Goal: Task Accomplishment & Management: Manage account settings

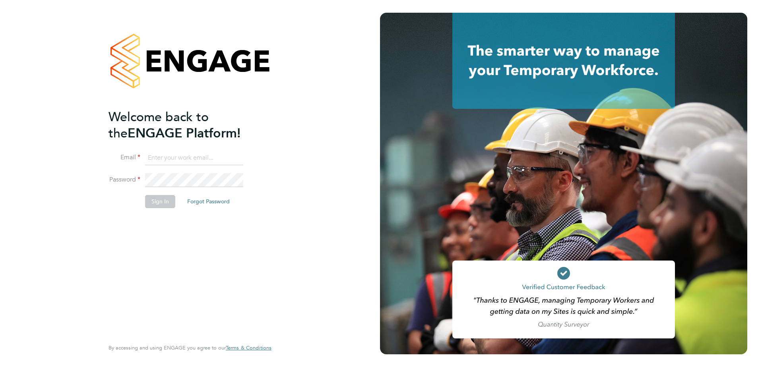
type input "[PERSON_NAME][EMAIL_ADDRESS][DOMAIN_NAME]"
click at [156, 204] on button "Sign In" at bounding box center [160, 201] width 30 height 13
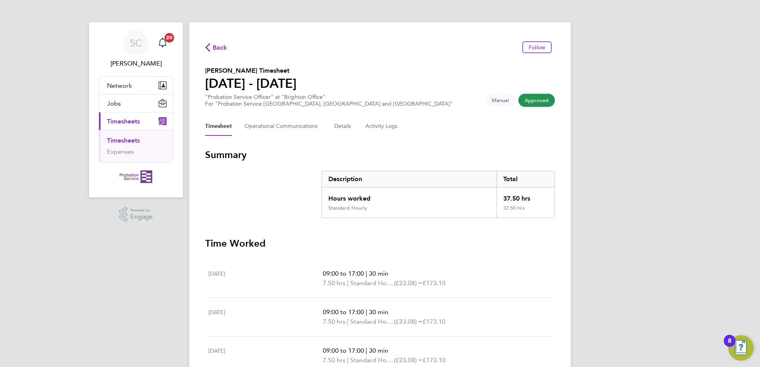
click at [539, 101] on span "Approved" at bounding box center [537, 100] width 37 height 13
click at [540, 105] on span "Approved" at bounding box center [537, 100] width 37 height 13
click at [114, 123] on span "Timesheets" at bounding box center [123, 122] width 33 height 8
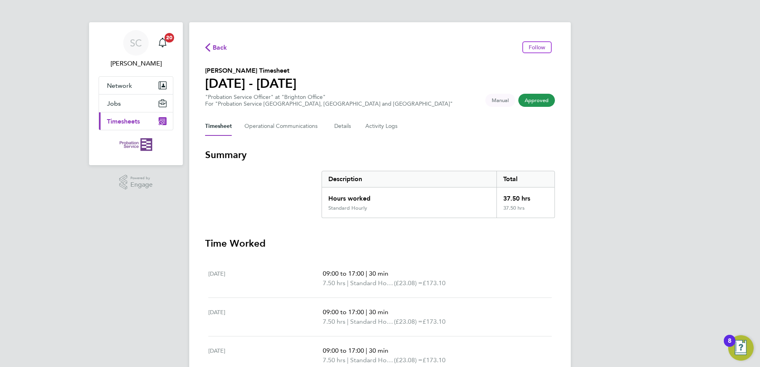
click at [115, 122] on span "Timesheets" at bounding box center [123, 122] width 33 height 8
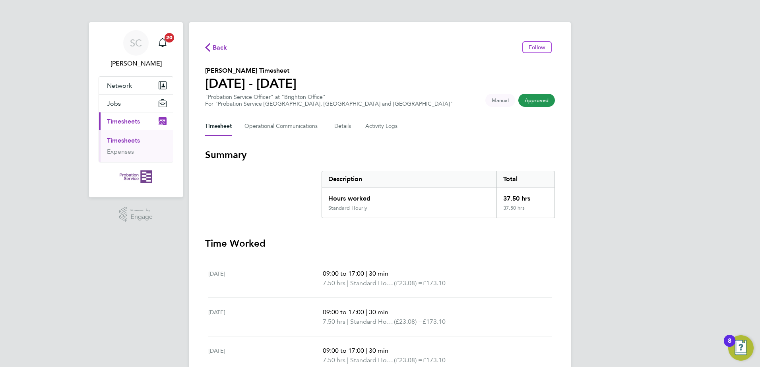
click at [120, 142] on link "Timesheets" at bounding box center [123, 141] width 33 height 8
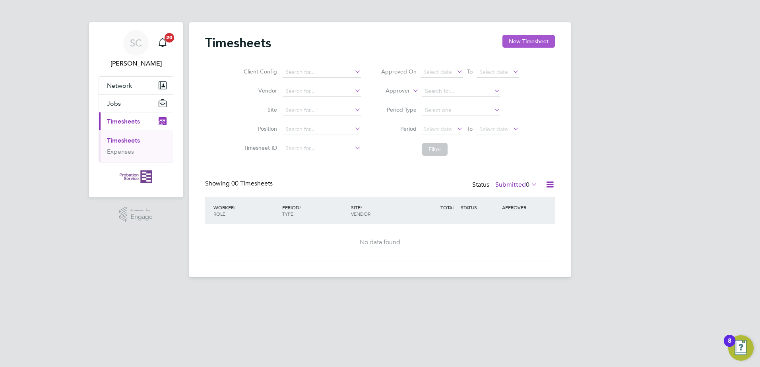
click at [523, 42] on button "New Timesheet" at bounding box center [529, 41] width 52 height 13
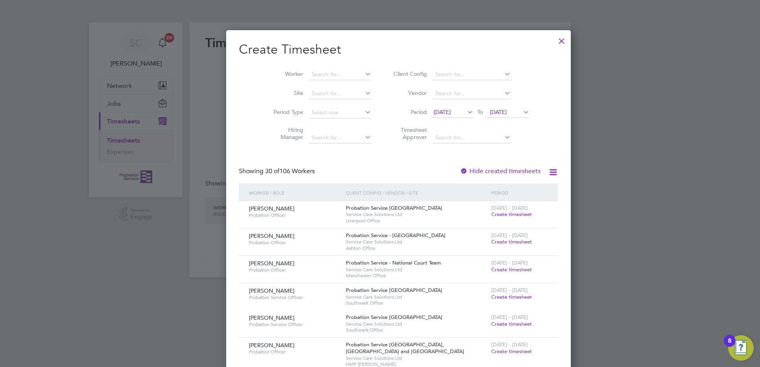
click at [132, 122] on div at bounding box center [380, 183] width 760 height 367
click at [555, 43] on div at bounding box center [562, 39] width 14 height 14
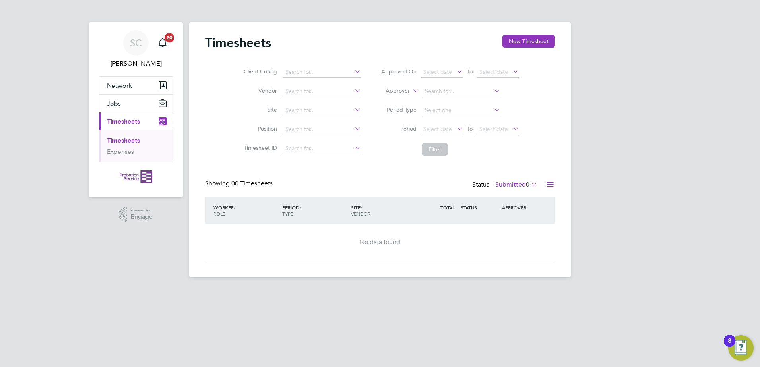
click at [132, 121] on span "Timesheets" at bounding box center [123, 122] width 33 height 8
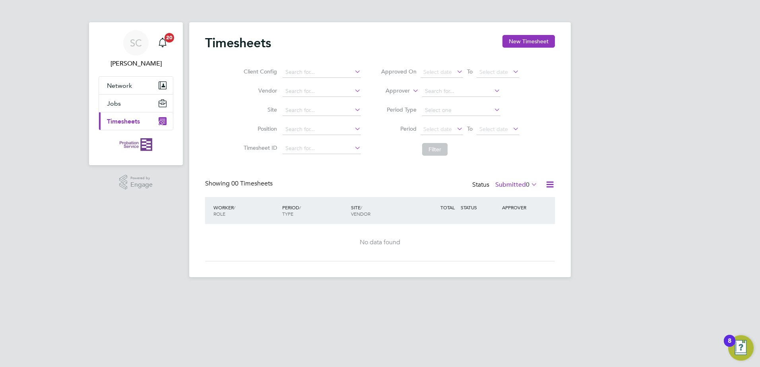
click at [132, 121] on span "Timesheets" at bounding box center [123, 122] width 33 height 8
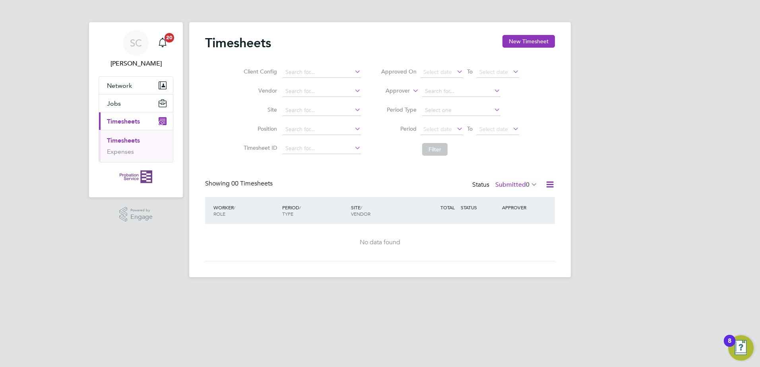
click at [134, 119] on span "Timesheets" at bounding box center [123, 122] width 33 height 8
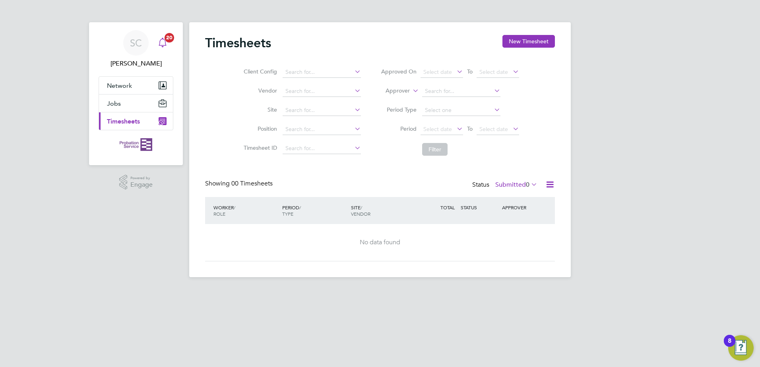
click at [164, 41] on icon "Main navigation" at bounding box center [163, 43] width 10 height 10
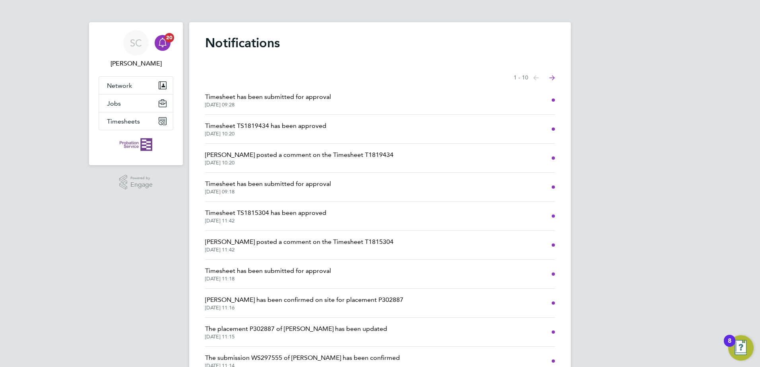
click at [550, 77] on icon "Select page of notifications list" at bounding box center [553, 78] width 6 height 5
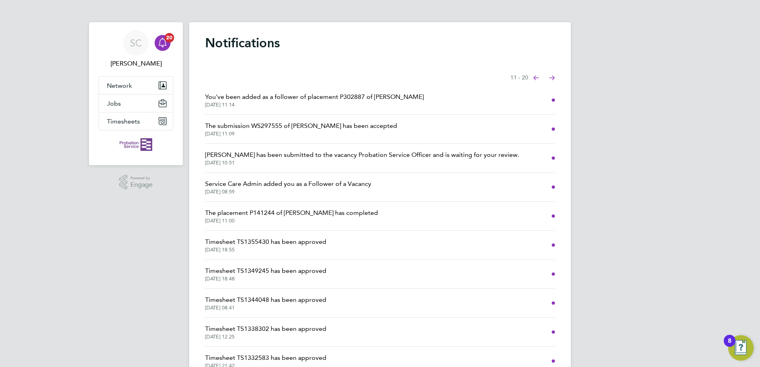
click at [552, 76] on icon "Select page of notifications list" at bounding box center [553, 78] width 6 height 5
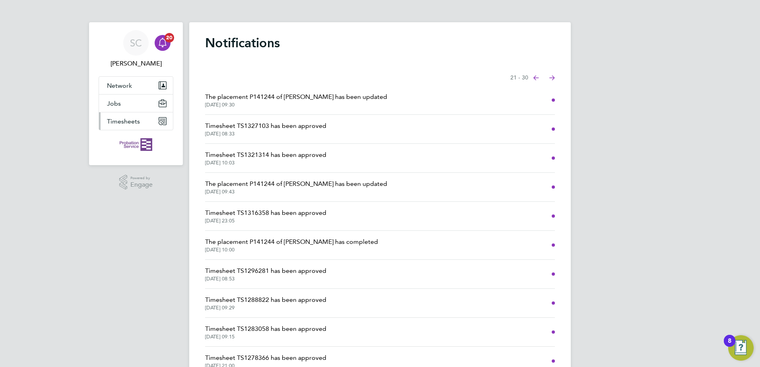
click at [132, 118] on span "Timesheets" at bounding box center [123, 122] width 33 height 8
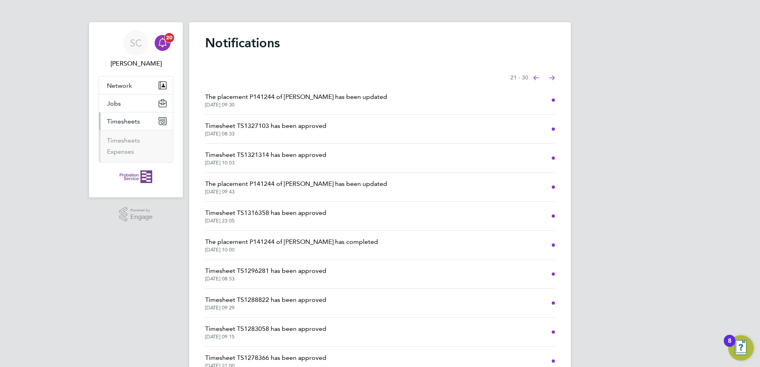
click at [164, 43] on icon "Main navigation" at bounding box center [163, 43] width 10 height 10
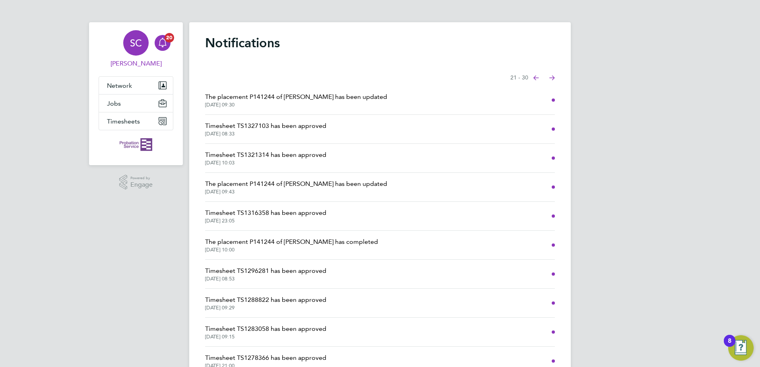
click at [136, 48] on span "SC" at bounding box center [136, 43] width 12 height 10
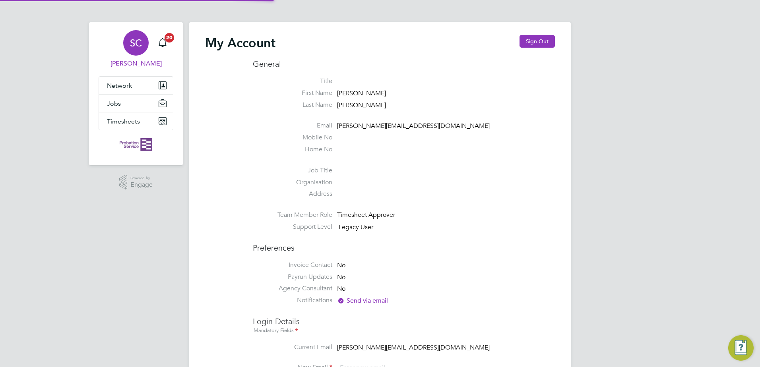
type input "[PERSON_NAME][EMAIL_ADDRESS][DOMAIN_NAME]"
click at [538, 38] on button "Sign Out" at bounding box center [537, 41] width 35 height 13
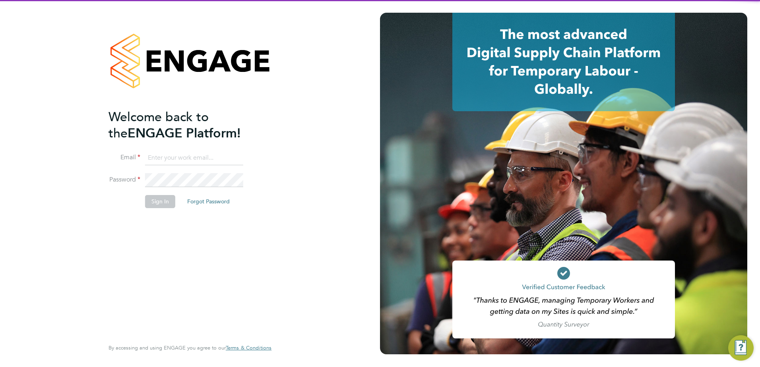
type input "[PERSON_NAME][EMAIL_ADDRESS][DOMAIN_NAME]"
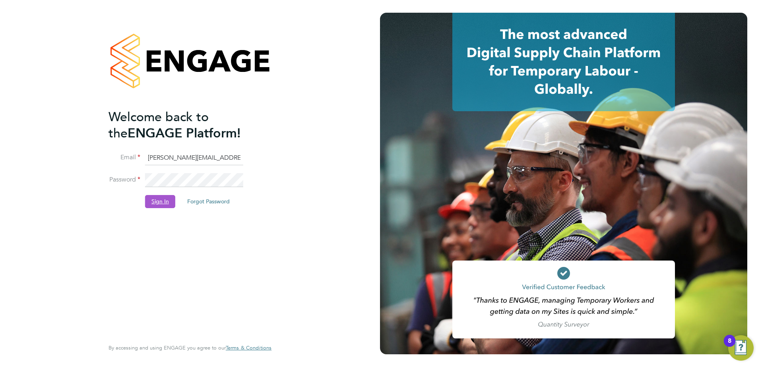
click at [169, 200] on button "Sign In" at bounding box center [160, 201] width 30 height 13
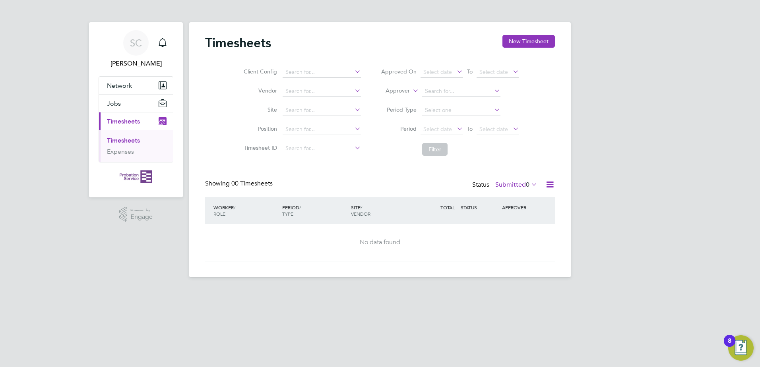
click at [145, 120] on button "Current page: Timesheets" at bounding box center [136, 121] width 74 height 17
